Goal: Find specific page/section: Find specific page/section

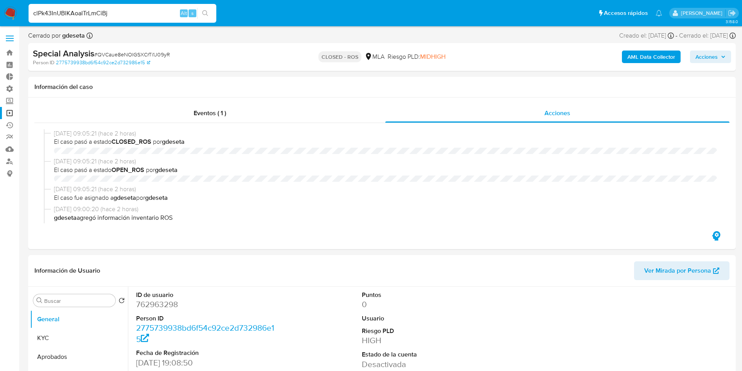
select select "10"
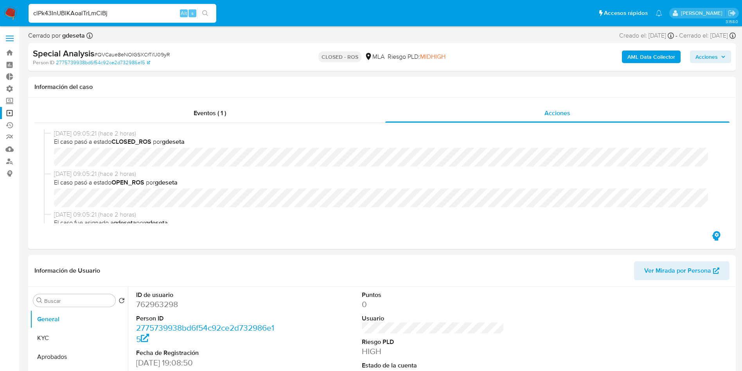
scroll to position [294, 0]
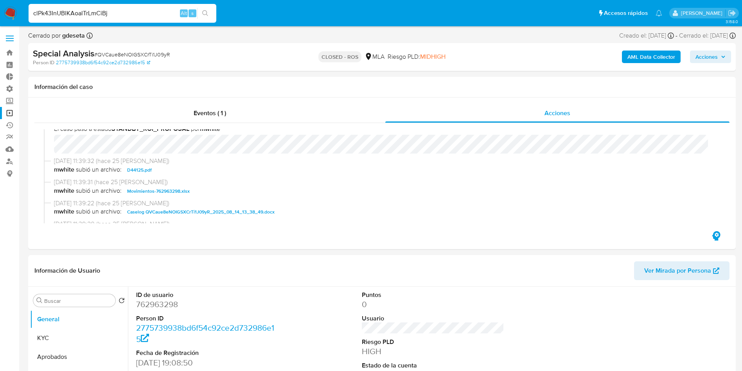
type input "clPk43InUBlKAoalTrLmCiBj"
click at [210, 11] on button "search-icon" at bounding box center [205, 13] width 16 height 11
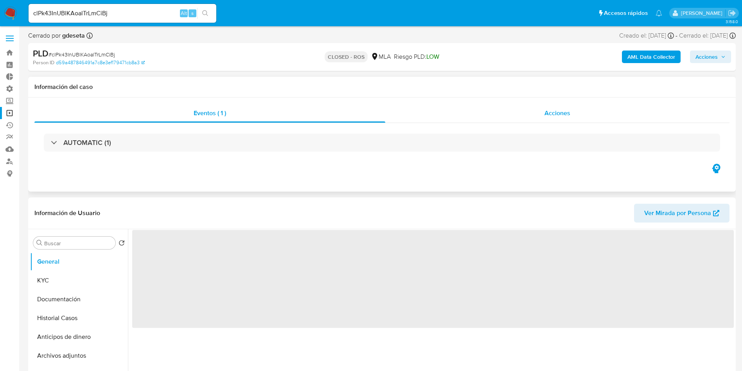
click at [552, 116] on span "Acciones" at bounding box center [558, 112] width 26 height 9
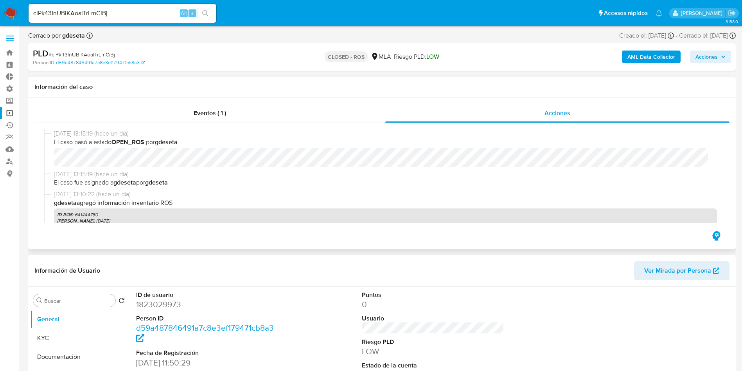
select select "10"
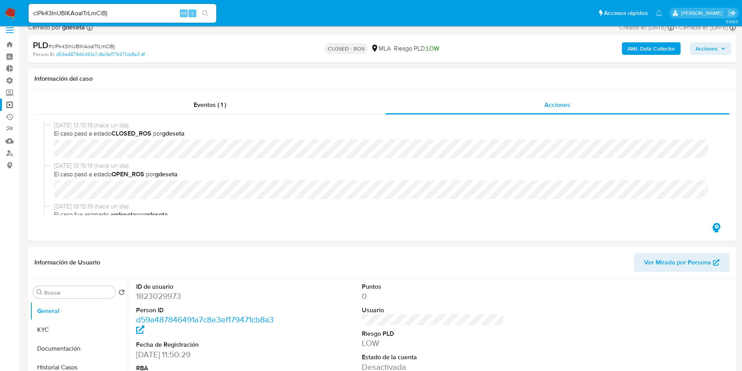
scroll to position [59, 0]
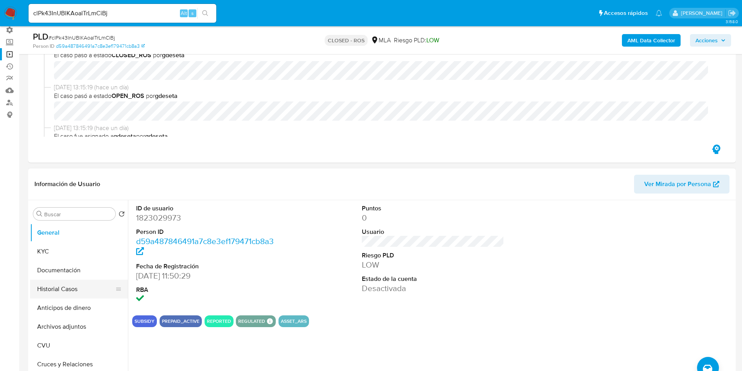
click at [56, 290] on button "Historial Casos" at bounding box center [76, 288] width 92 height 19
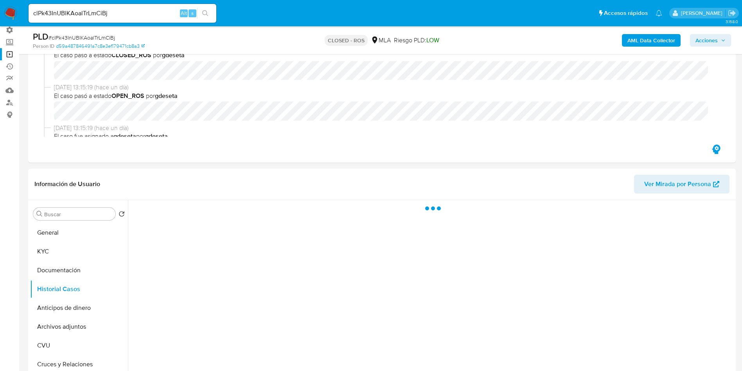
scroll to position [117, 0]
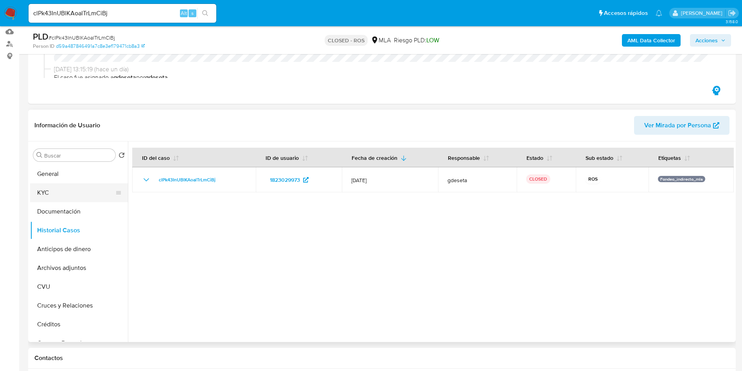
click at [35, 190] on button "KYC" at bounding box center [76, 192] width 92 height 19
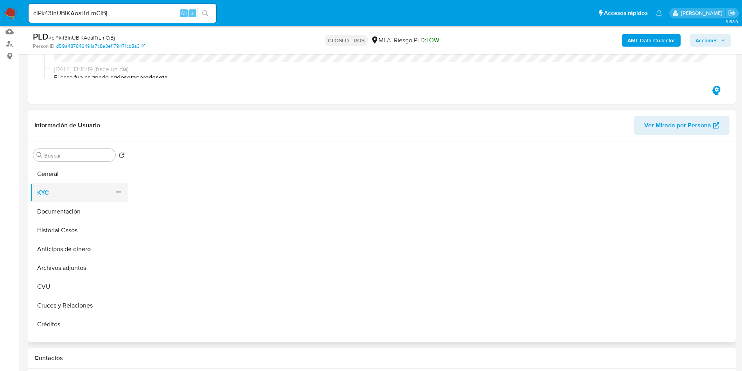
click at [52, 194] on button "KYC" at bounding box center [76, 192] width 92 height 19
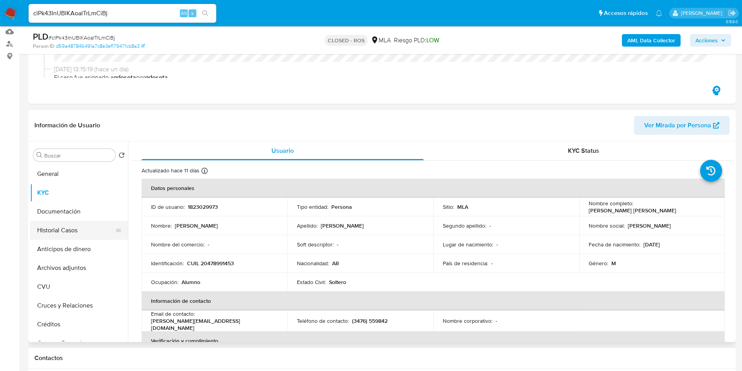
click at [65, 230] on button "Historial Casos" at bounding box center [76, 230] width 92 height 19
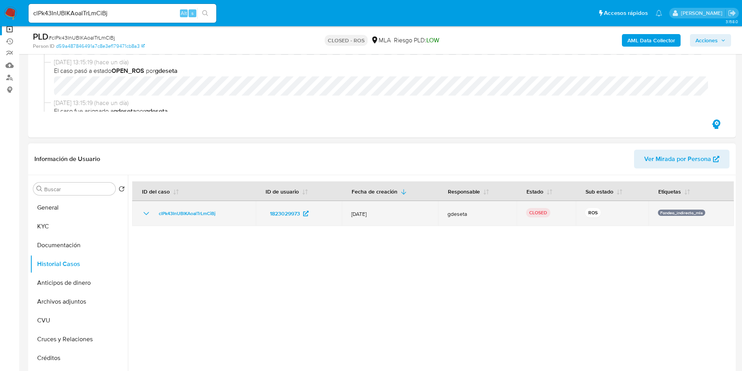
scroll to position [59, 0]
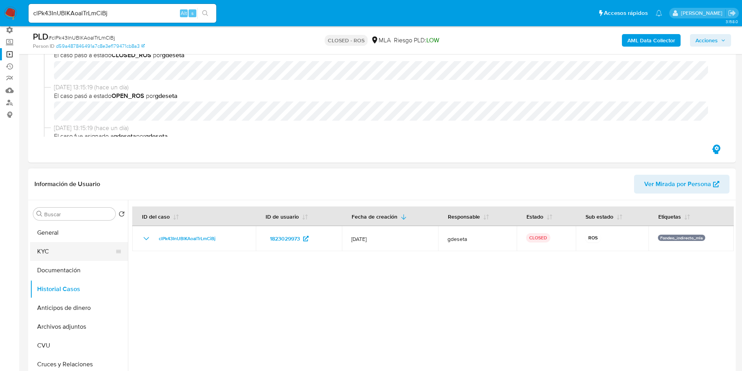
click at [79, 249] on button "KYC" at bounding box center [76, 251] width 92 height 19
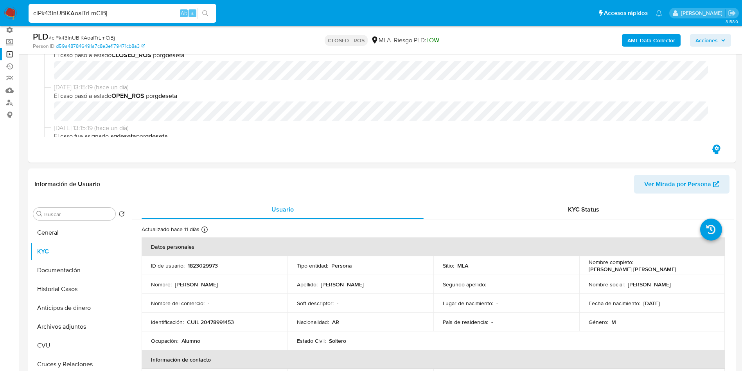
click at [125, 10] on input "clPk43InUBlKAoalTrLmCiBj" at bounding box center [123, 13] width 188 height 10
paste input "tDH02REuIEJtfi0qdw77YpnI"
type input "tDH02REuIEJtfi0qdw77YpnI"
click at [207, 12] on icon "search-icon" at bounding box center [205, 13] width 6 height 6
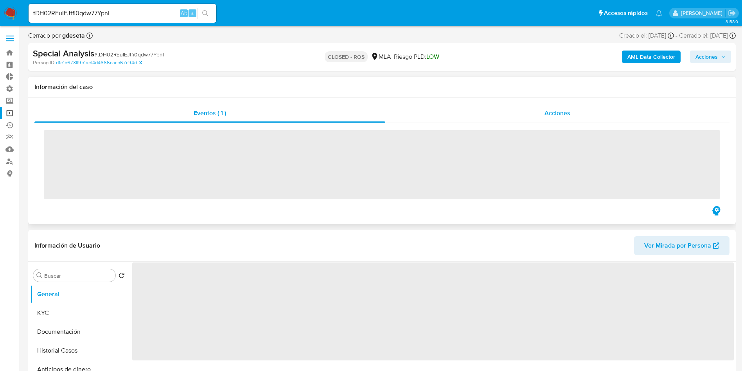
click at [570, 113] on span "Acciones" at bounding box center [558, 112] width 26 height 9
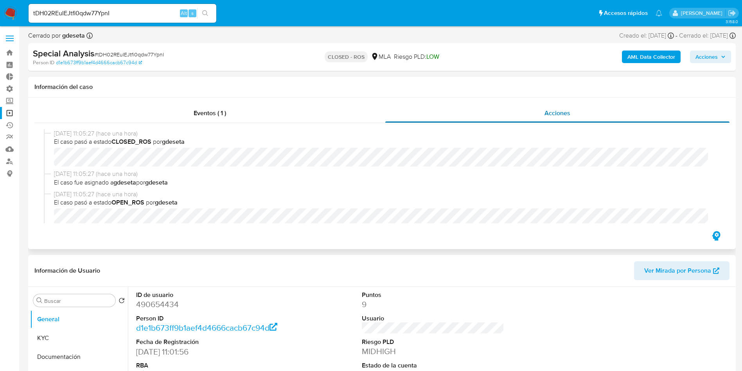
select select "10"
click at [134, 13] on input "tDH02REuIEJtfi0qdw77YpnI" at bounding box center [123, 13] width 188 height 10
click at [133, 13] on input "tDH02REuIEJtfi0qdw77YpnI" at bounding box center [123, 13] width 188 height 10
paste input "eEglwEv1RQaYTJIMlsqfKnia"
type input "eEglwEv1RQaYTJIMlsqfKnia"
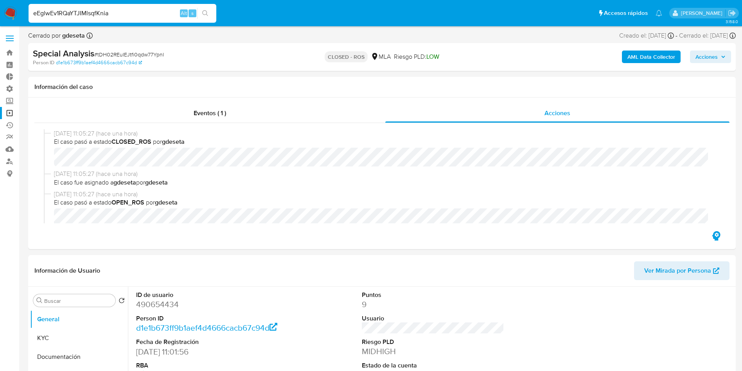
click at [209, 13] on icon "search-icon" at bounding box center [205, 13] width 6 height 6
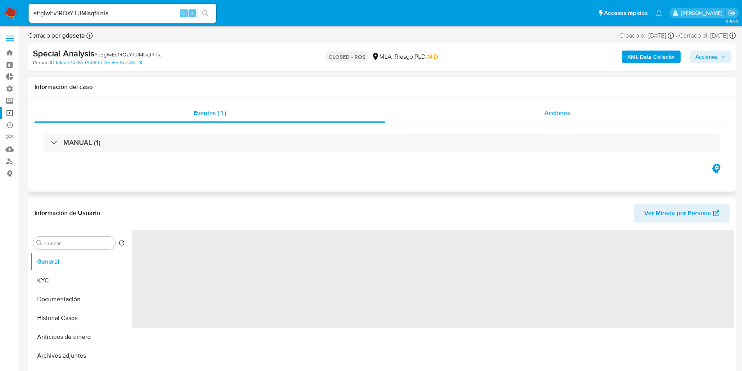
click at [565, 113] on span "Acciones" at bounding box center [558, 112] width 26 height 9
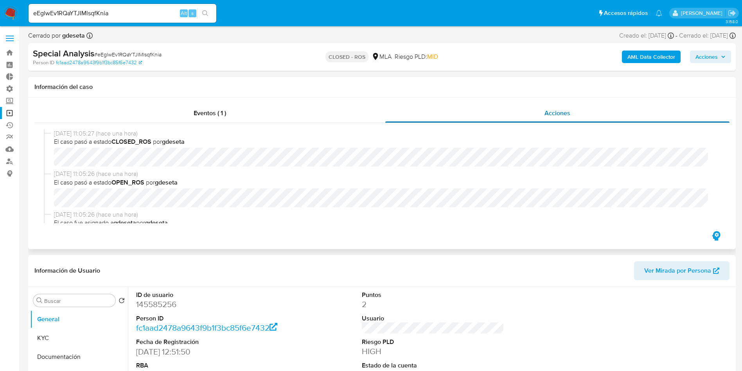
select select "10"
click at [156, 13] on input "eEglwEv1RQaYTJIMlsqfKnia" at bounding box center [123, 13] width 188 height 10
paste input "9BYkoH3BwJNCwXXuhfrfUC9E"
type input "9BYkoH3BwJNCwXXuhfrfUC9E"
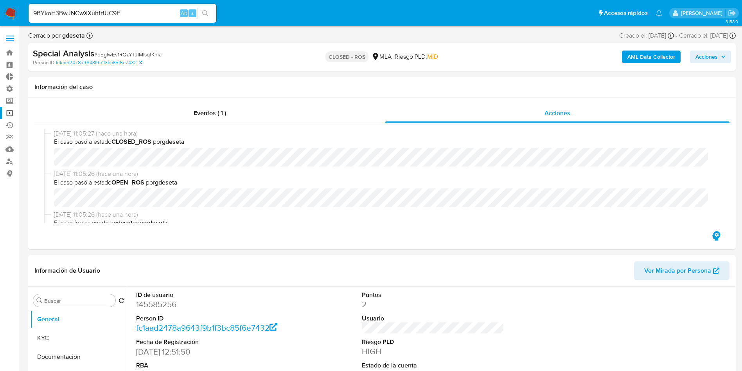
click at [211, 13] on button "search-icon" at bounding box center [205, 13] width 16 height 11
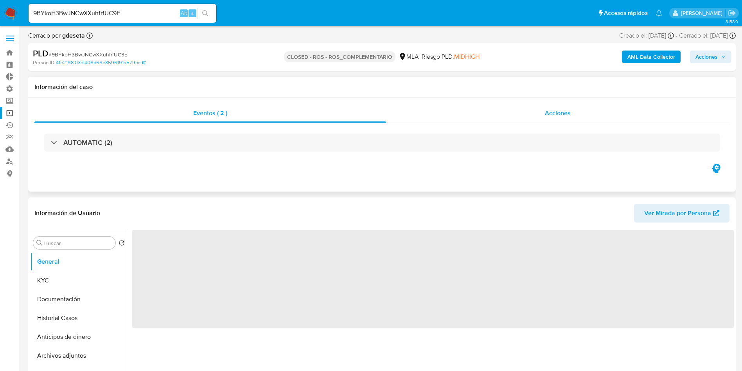
click at [550, 110] on span "Acciones" at bounding box center [558, 112] width 26 height 9
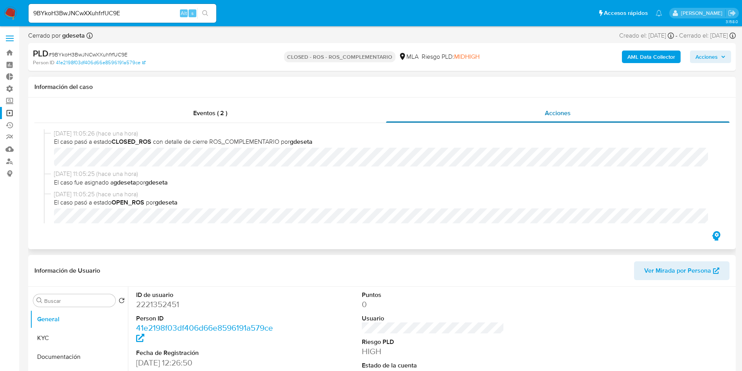
select select "10"
click at [142, 16] on input "9BYkoH3BwJNCwXXuhfrfUC9E" at bounding box center [123, 13] width 188 height 10
paste input "0NguTUxb2NizfGnFqDTWLLLT"
type input "0NguTUxb2NizfGnFqDTWLLLT"
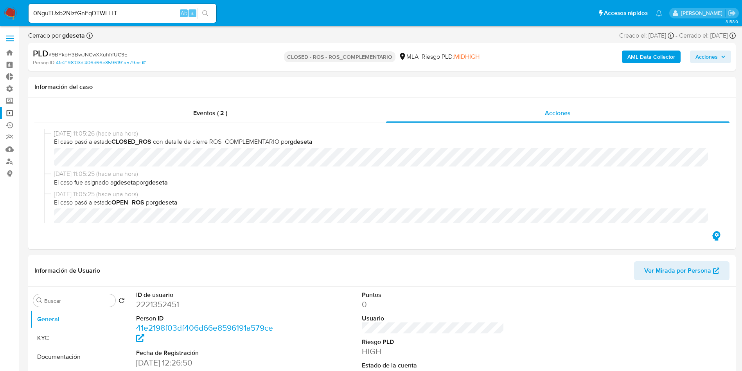
click at [210, 12] on button "search-icon" at bounding box center [205, 13] width 16 height 11
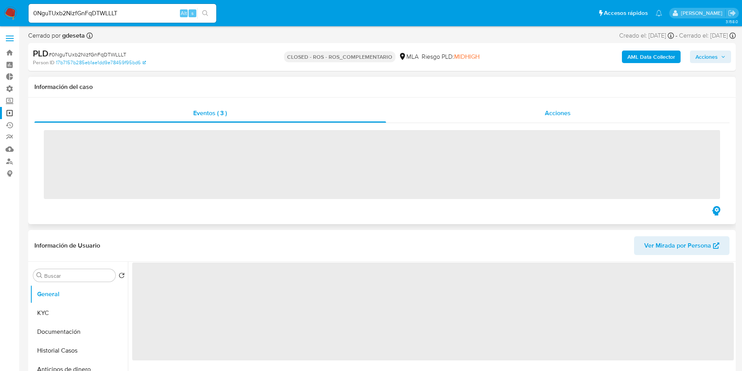
click at [569, 113] on span "Acciones" at bounding box center [558, 112] width 26 height 9
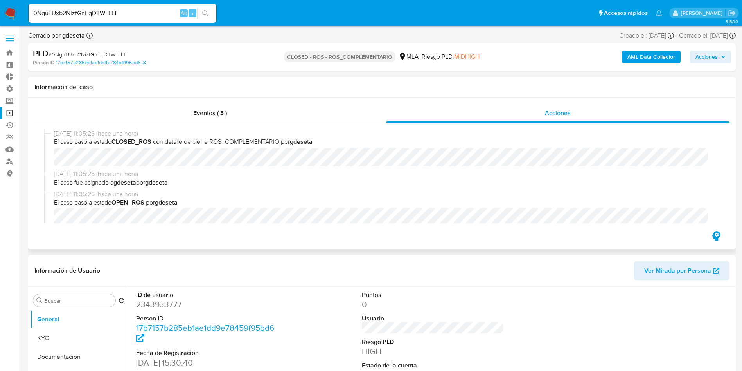
select select "10"
click at [119, 13] on input "0NguTUxb2NizfGnFqDTWLLLT" at bounding box center [123, 13] width 188 height 10
paste input "9BYkoH3BwJNCwXXuhfrfUC9E"
type input "9BYkoH3BwJNCwXXuhfrfUC9E"
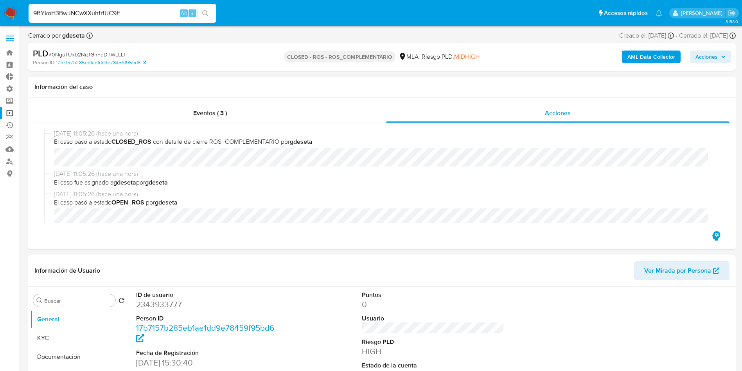
click at [207, 11] on icon "search-icon" at bounding box center [205, 13] width 6 height 6
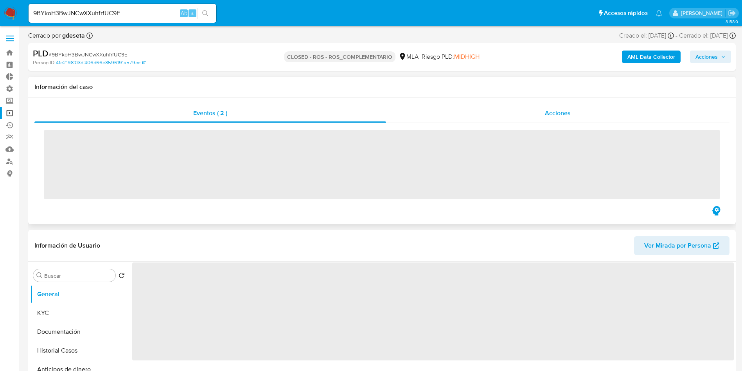
click at [572, 109] on div "Acciones" at bounding box center [558, 113] width 344 height 19
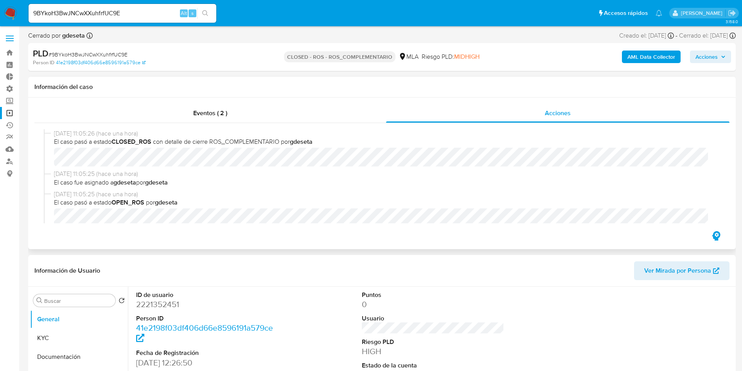
select select "10"
click at [138, 11] on input "9BYkoH3BwJNCwXXuhfrfUC9E" at bounding box center [123, 13] width 188 height 10
paste input "0NguTUxb2NizfGnFqDTWLLLT"
type input "0NguTUxb2NizfGnFqDTWLLLT"
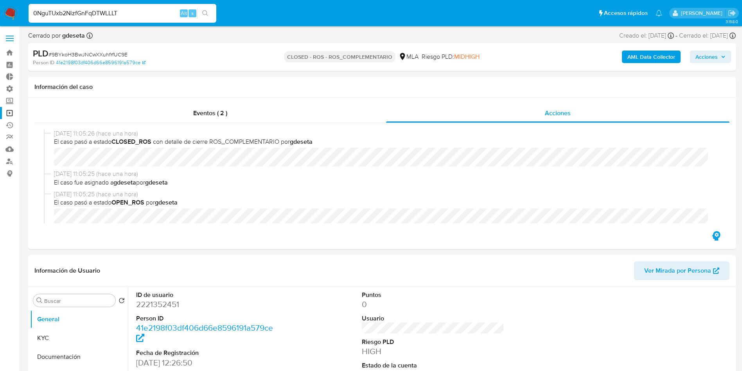
click at [209, 15] on button "search-icon" at bounding box center [205, 13] width 16 height 11
click at [206, 12] on icon "search-icon" at bounding box center [205, 13] width 6 height 6
click at [560, 114] on span "Acciones" at bounding box center [558, 112] width 26 height 9
click at [150, 14] on input "0NguTUxb2NizfGnFqDTWLLLT" at bounding box center [123, 13] width 188 height 10
click at [206, 14] on icon "search-icon" at bounding box center [205, 13] width 6 height 6
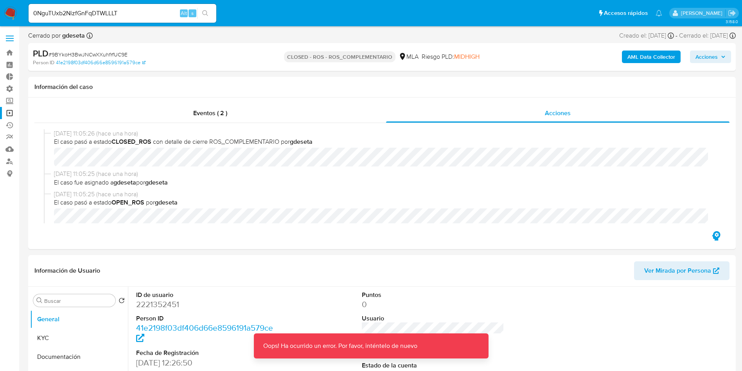
click at [206, 14] on icon "search-icon" at bounding box center [205, 13] width 6 height 6
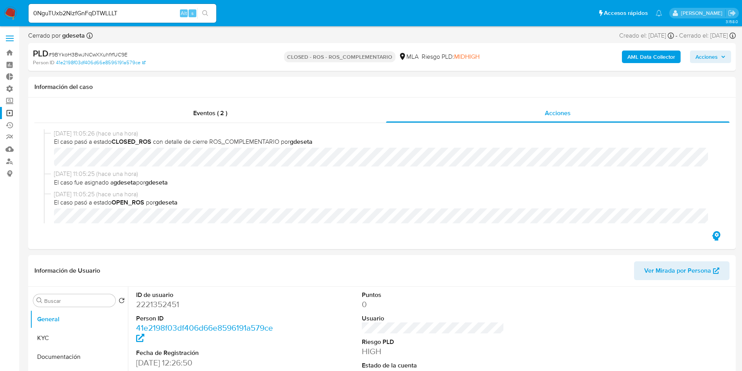
click at [206, 11] on icon "search-icon" at bounding box center [205, 13] width 6 height 6
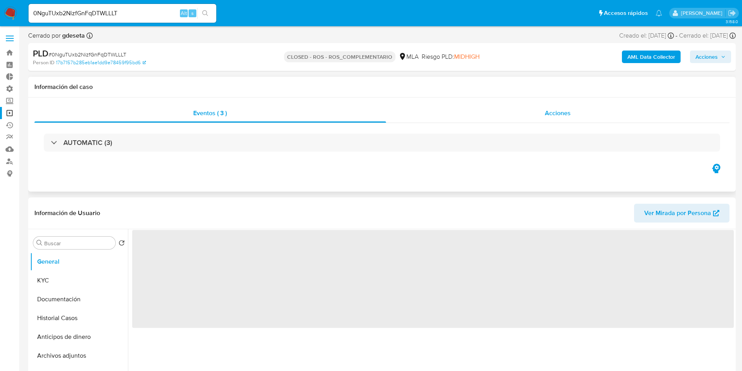
click at [578, 115] on div "Acciones" at bounding box center [558, 113] width 344 height 19
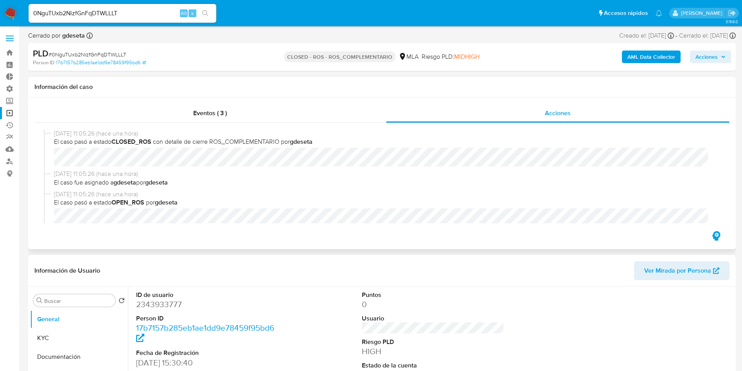
select select "10"
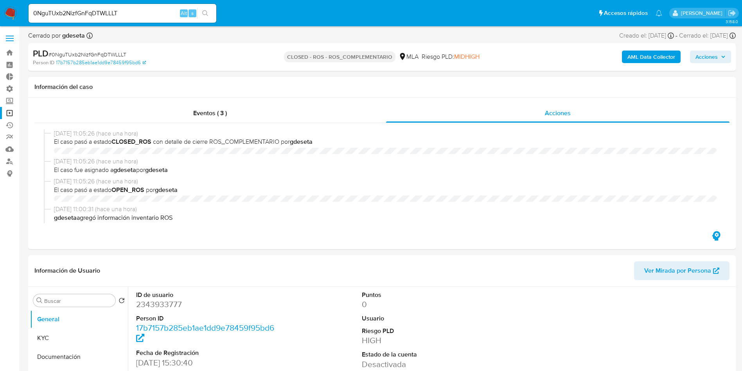
select select "10"
